Goal: Task Accomplishment & Management: Manage account settings

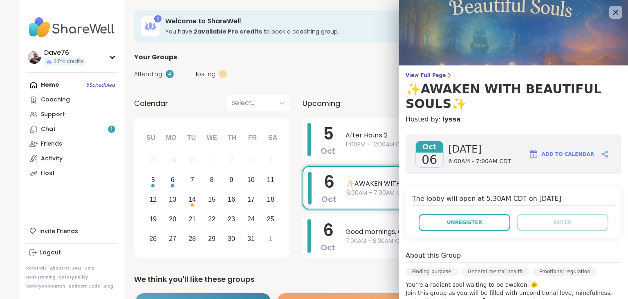
click at [472, 218] on button "Unregister" at bounding box center [465, 222] width 92 height 17
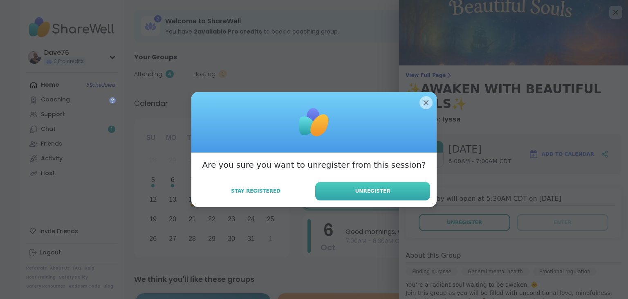
click at [408, 188] on button "Unregister" at bounding box center [372, 191] width 115 height 18
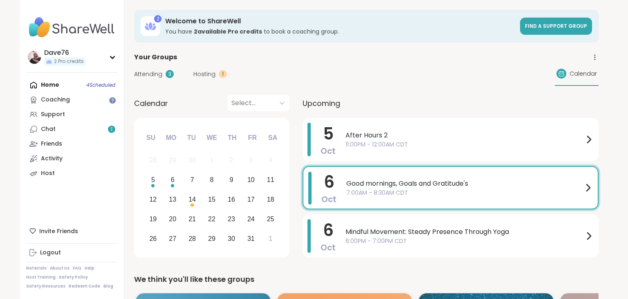
click at [447, 194] on span "7:00AM - 8:30AM CDT" at bounding box center [464, 192] width 237 height 9
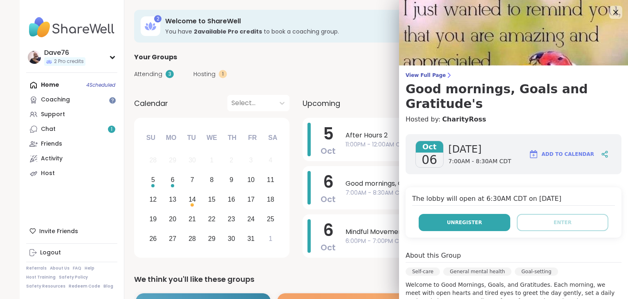
click at [461, 219] on span "Unregister" at bounding box center [464, 222] width 35 height 7
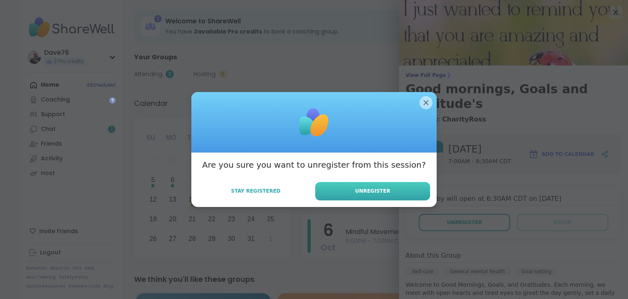
click at [388, 190] on button "Unregister" at bounding box center [372, 191] width 115 height 18
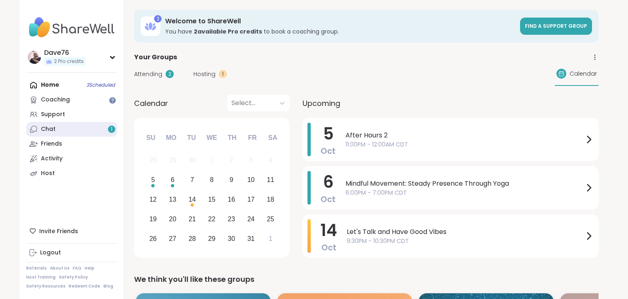
click at [45, 127] on div "Chat 1" at bounding box center [48, 129] width 15 height 8
